Goal: Task Accomplishment & Management: Complete application form

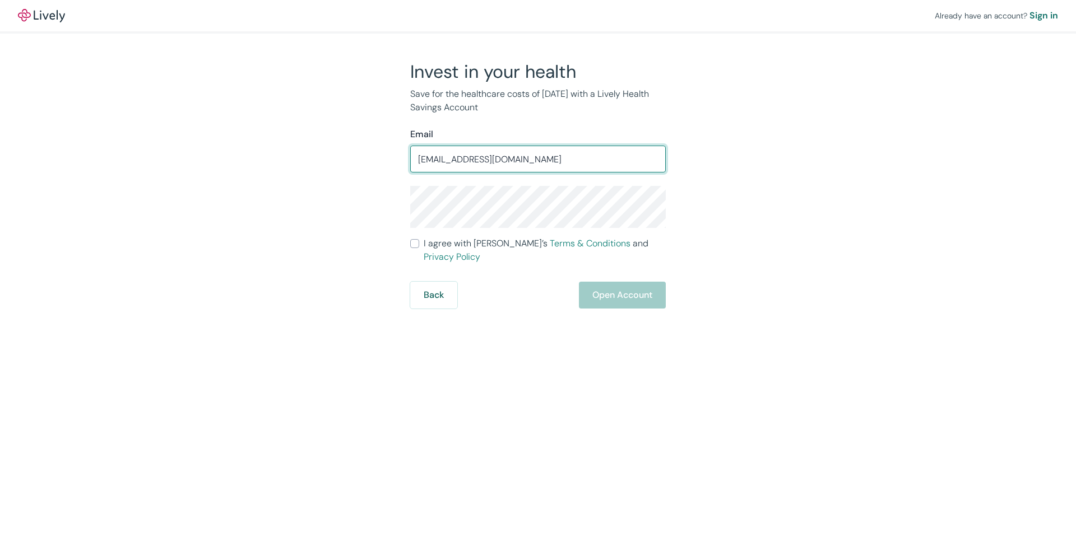
type input "[EMAIL_ADDRESS][DOMAIN_NAME]"
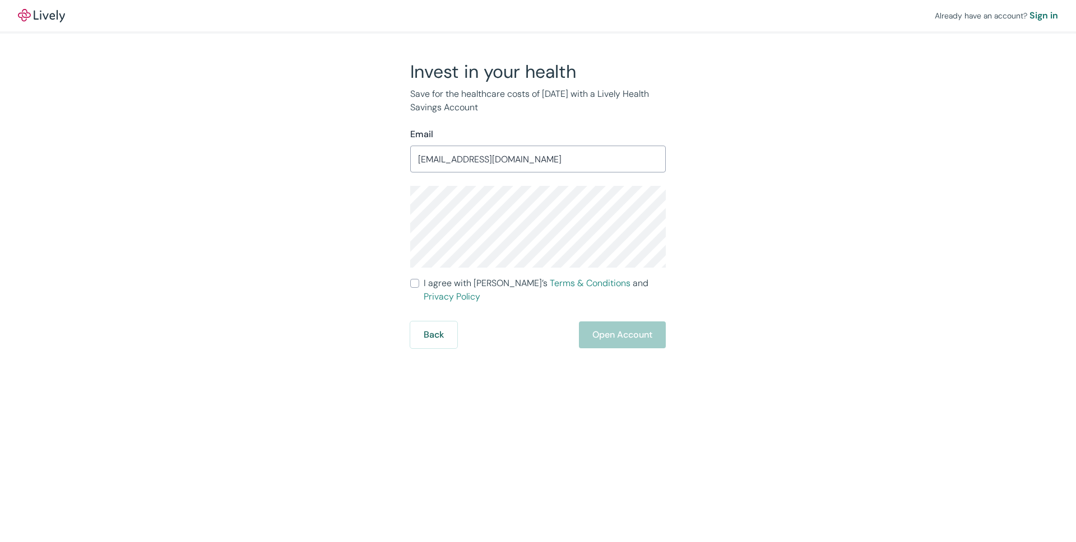
click at [416, 285] on input "I agree with Lively’s Terms & Conditions and Privacy Policy" at bounding box center [414, 283] width 9 height 9
checkbox input "true"
click at [613, 323] on button "Open Account" at bounding box center [622, 335] width 87 height 27
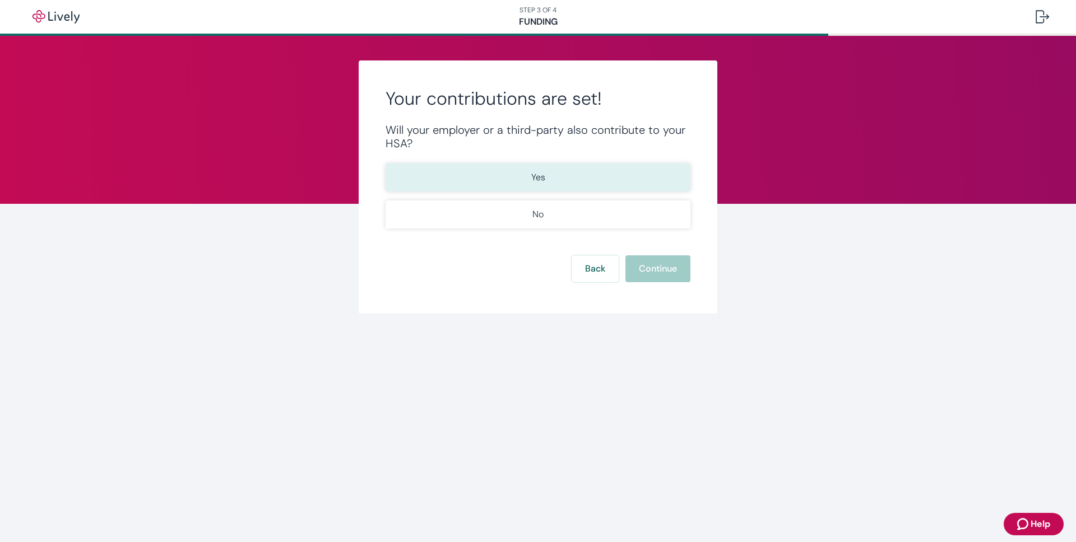
click at [538, 174] on p "Yes" at bounding box center [538, 177] width 14 height 13
click at [649, 266] on button "Continue" at bounding box center [657, 268] width 65 height 27
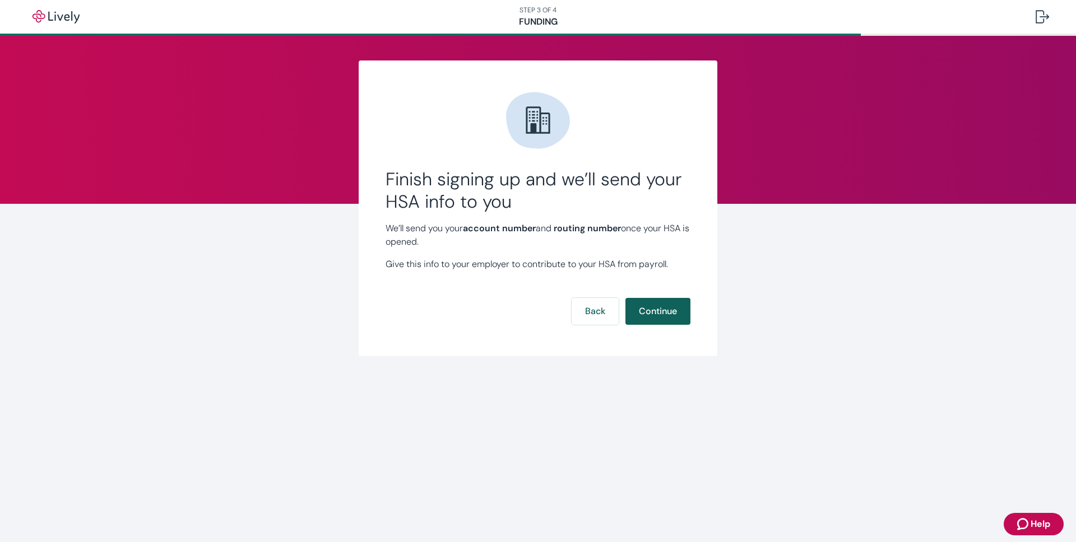
click at [658, 307] on button "Continue" at bounding box center [657, 311] width 65 height 27
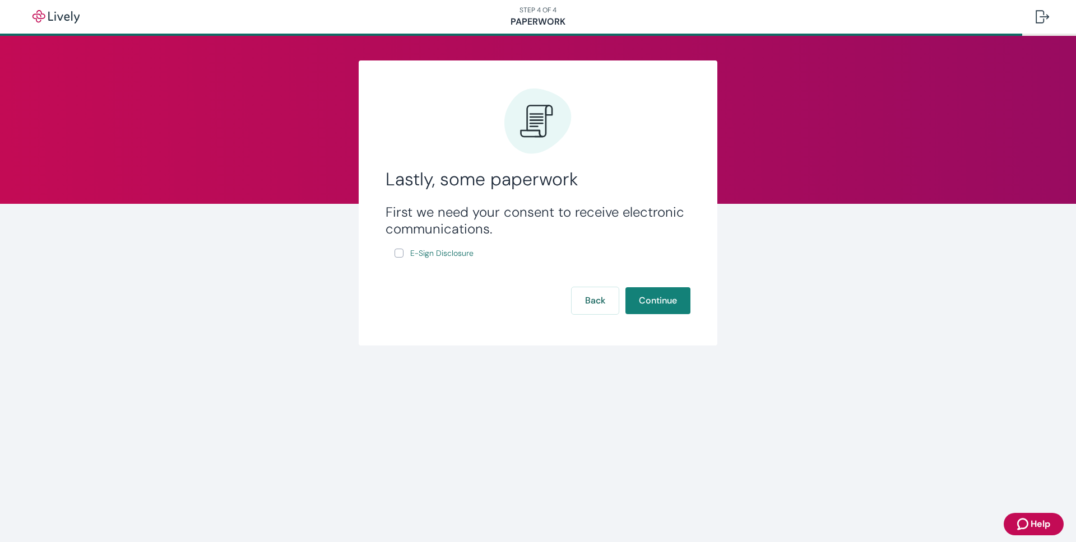
click at [397, 254] on input "E-Sign Disclosure" at bounding box center [398, 253] width 9 height 9
checkbox input "true"
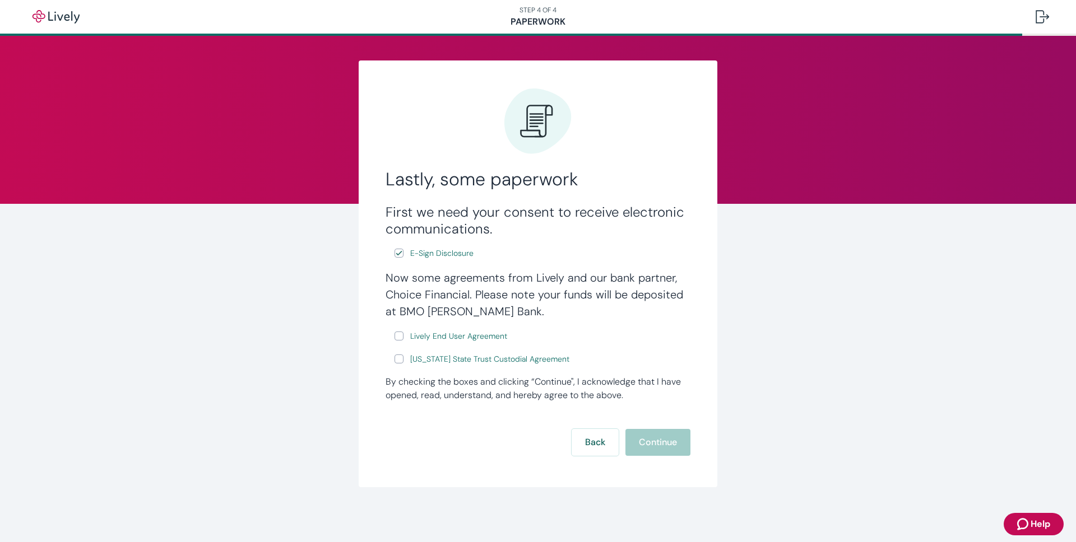
click at [398, 337] on input "Lively End User Agreement" at bounding box center [398, 336] width 9 height 9
checkbox input "true"
click at [402, 360] on input "Wyoming State Trust Custodial Agreement" at bounding box center [398, 359] width 9 height 9
checkbox input "true"
click at [681, 448] on button "Continue" at bounding box center [657, 442] width 65 height 27
